Goal: Navigation & Orientation: Find specific page/section

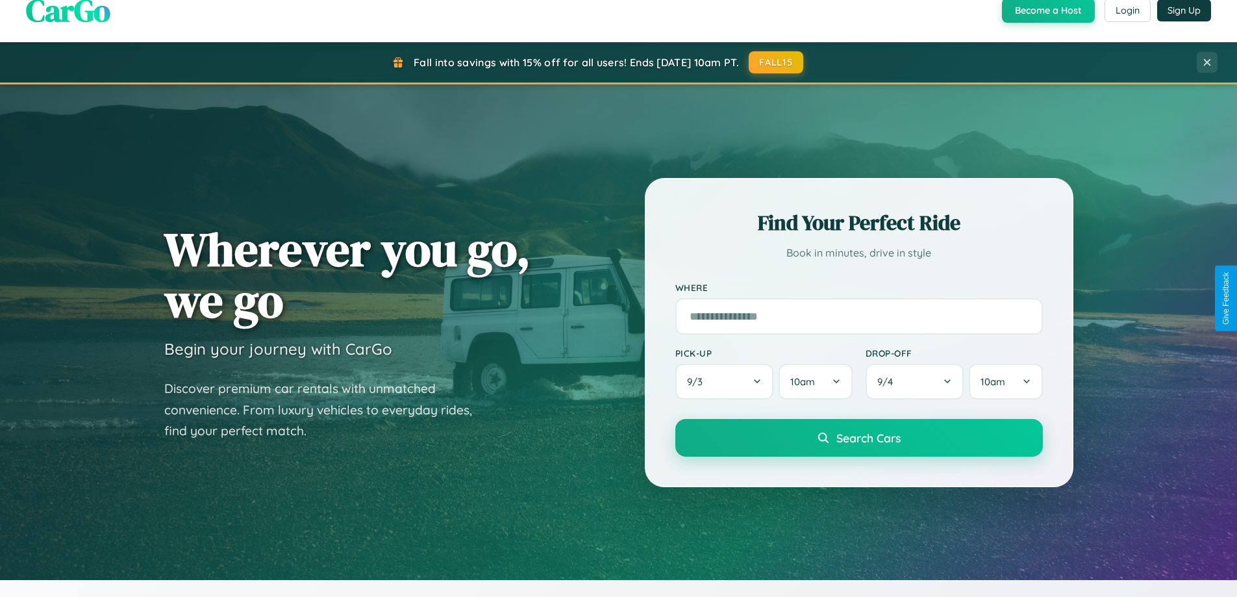
scroll to position [894, 0]
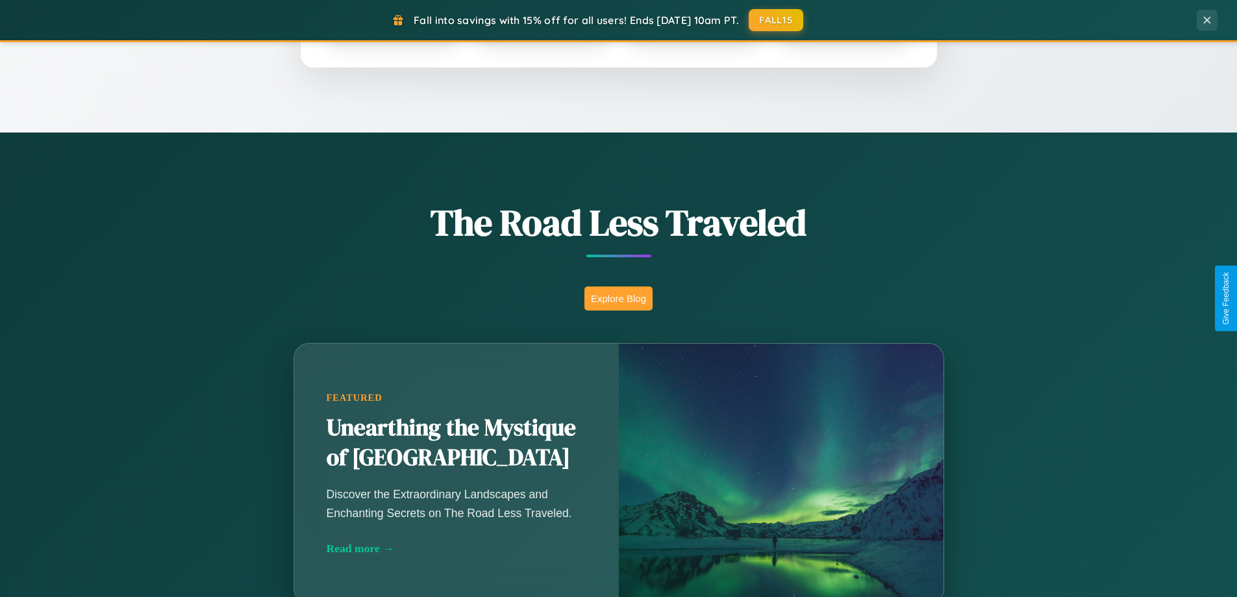
click at [618, 298] on button "Explore Blog" at bounding box center [619, 298] width 68 height 24
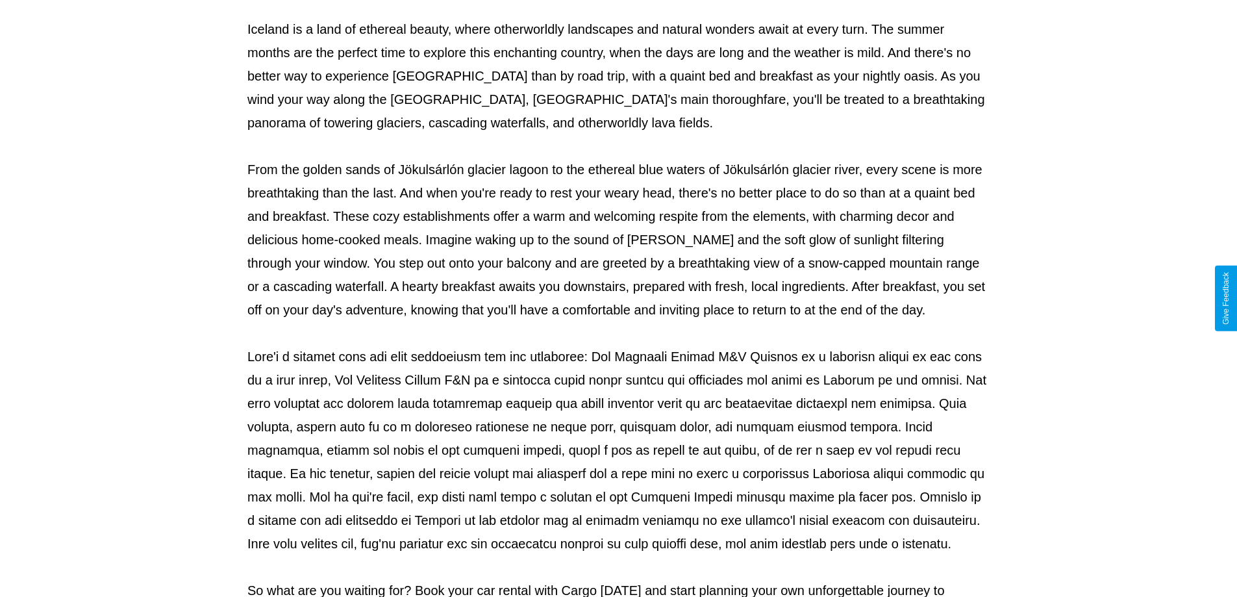
scroll to position [420, 0]
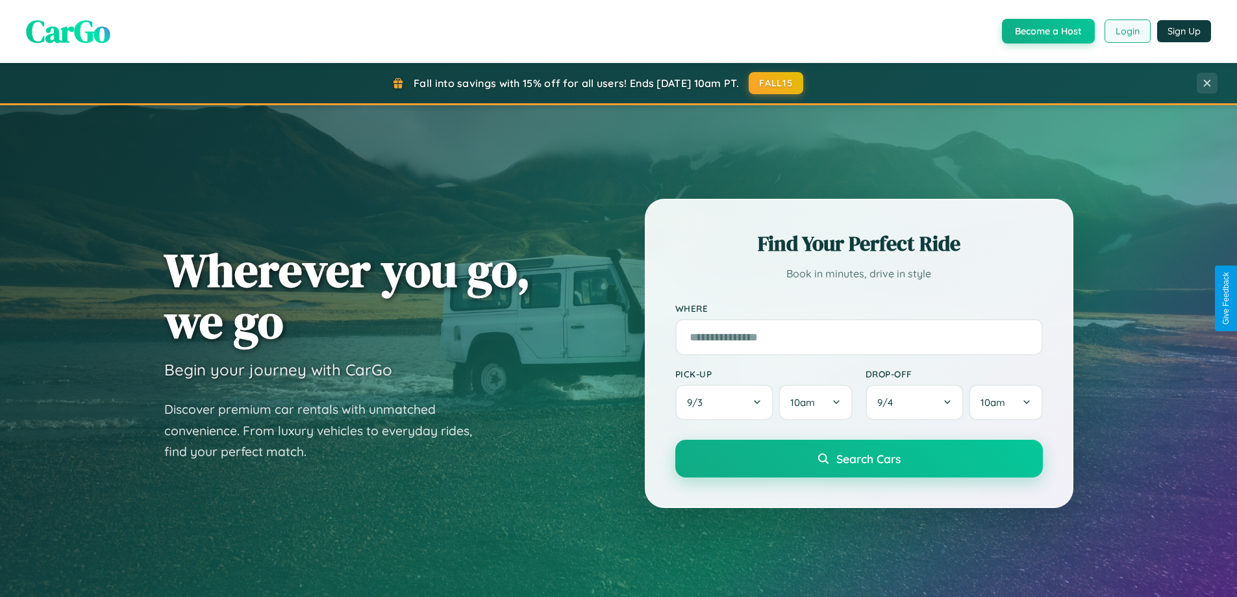
click at [1127, 31] on button "Login" at bounding box center [1128, 30] width 46 height 23
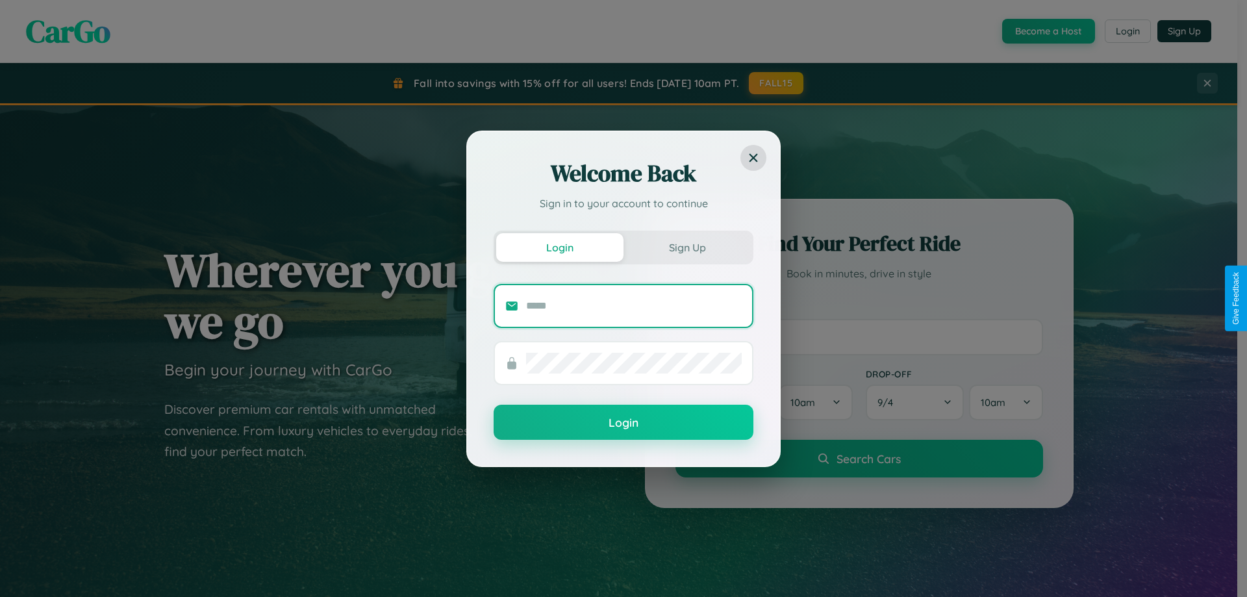
click at [634, 305] on input "text" at bounding box center [634, 306] width 216 height 21
type input "**********"
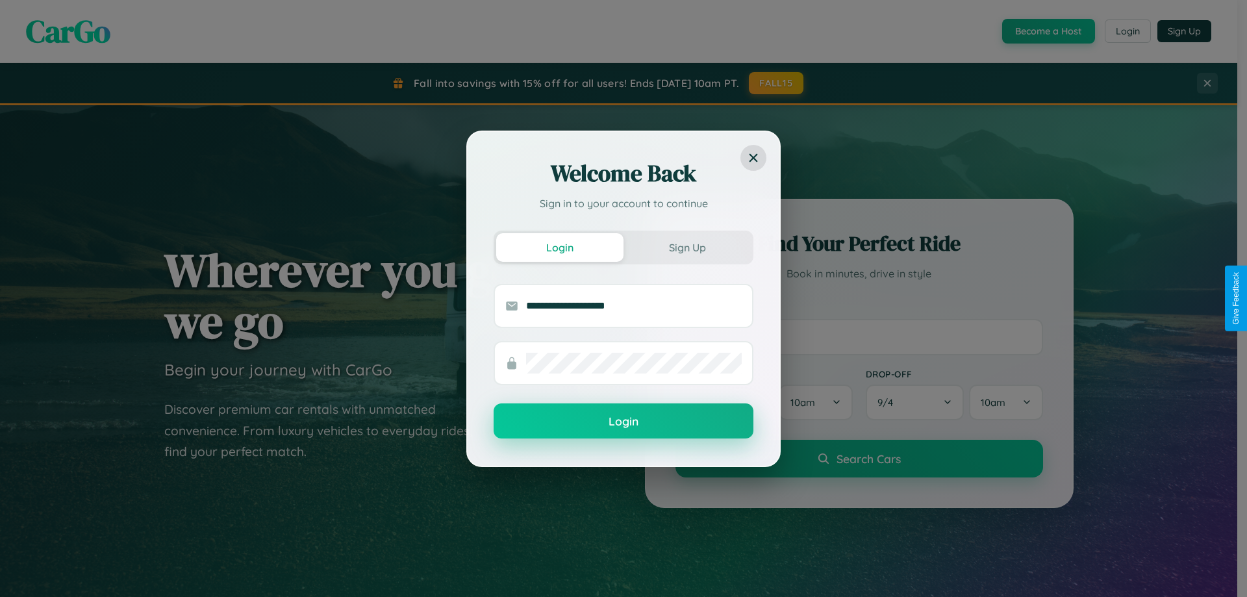
click at [624, 422] on button "Login" at bounding box center [624, 420] width 260 height 35
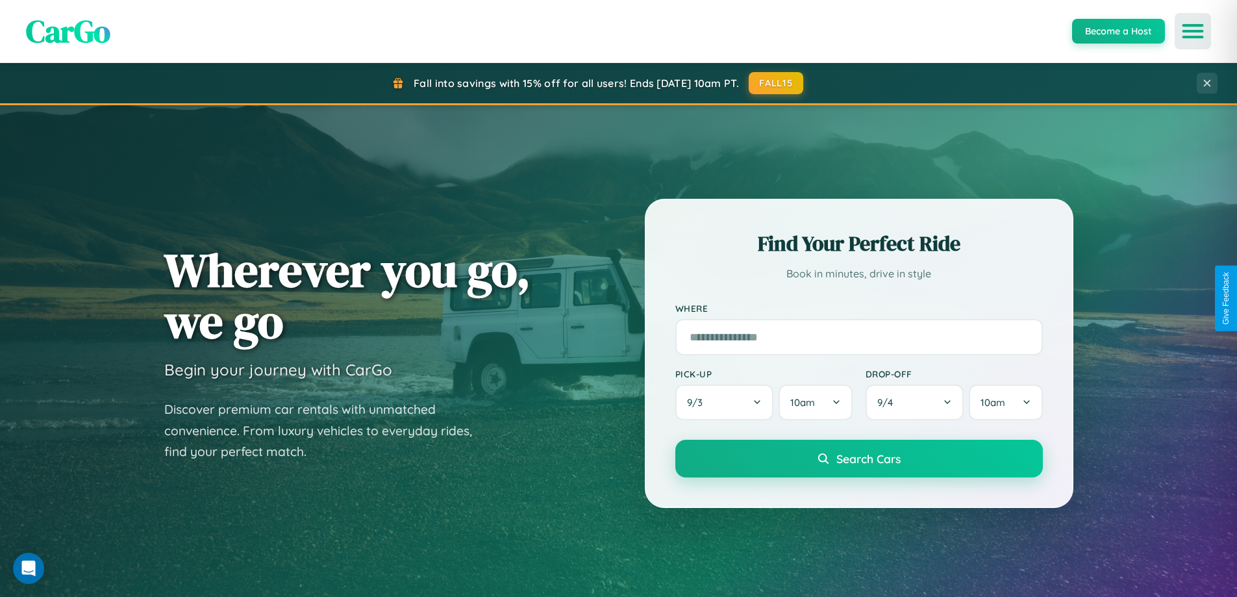
click at [1193, 31] on icon "Open menu" at bounding box center [1193, 31] width 19 height 12
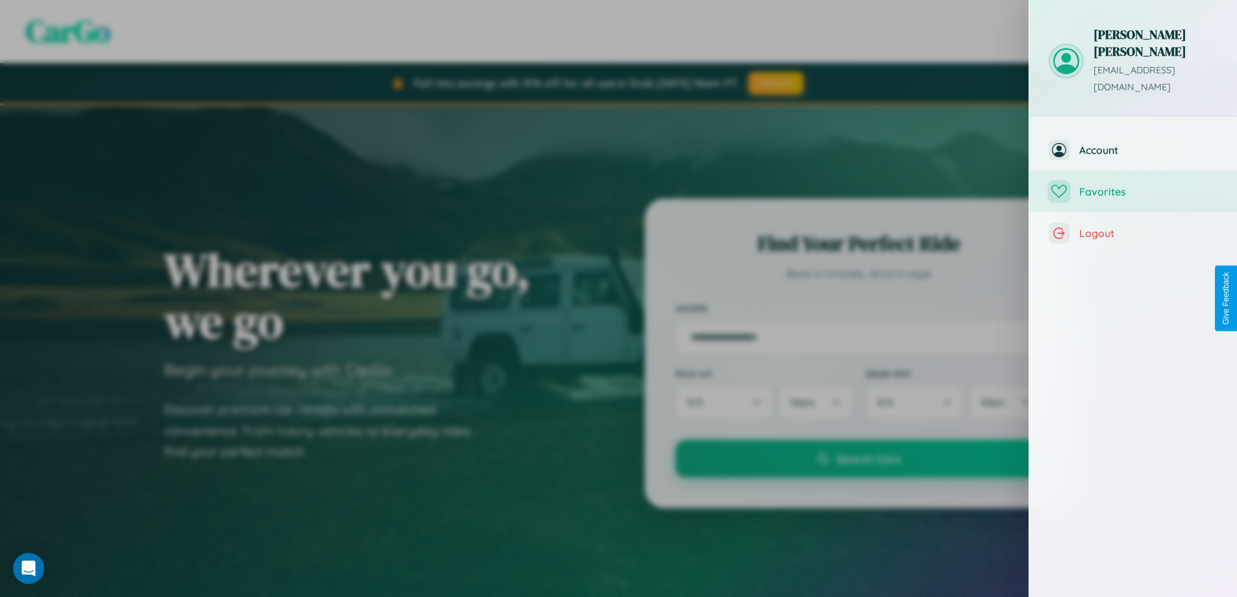
click at [1134, 185] on span "Favorites" at bounding box center [1149, 191] width 138 height 13
